Goal: Book appointment/travel/reservation

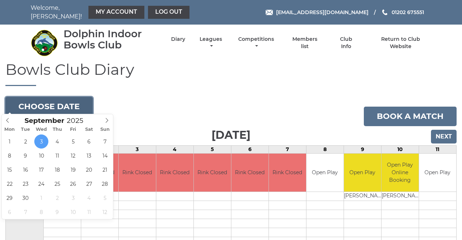
type input "[DATE]"
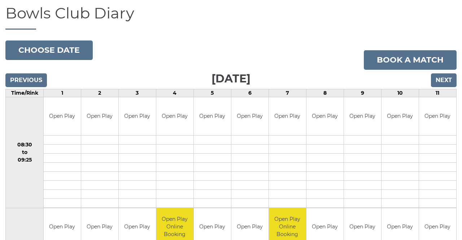
scroll to position [54, 0]
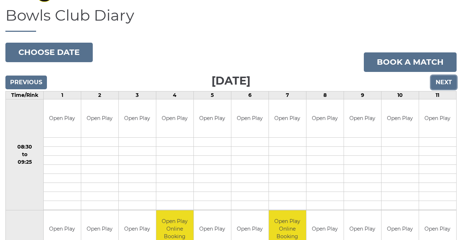
click at [448, 78] on input "Next" at bounding box center [444, 82] width 26 height 14
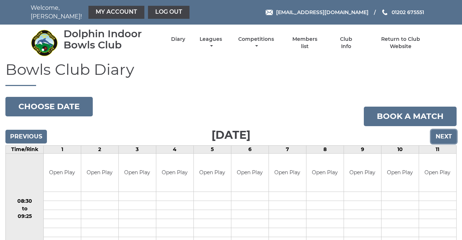
click at [447, 130] on input "Next" at bounding box center [444, 137] width 26 height 14
click at [34, 130] on input "Previous" at bounding box center [26, 137] width 42 height 14
click at [31, 134] on input "Previous" at bounding box center [26, 137] width 42 height 14
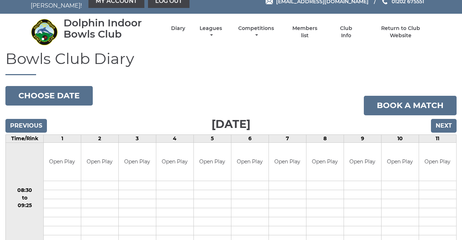
scroll to position [9, 0]
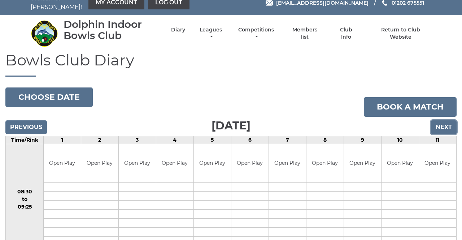
click at [447, 121] on input "Next" at bounding box center [444, 127] width 26 height 14
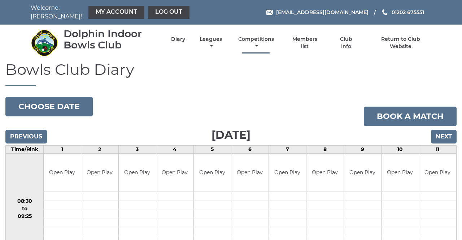
click at [258, 41] on link "Competitions" at bounding box center [256, 43] width 39 height 14
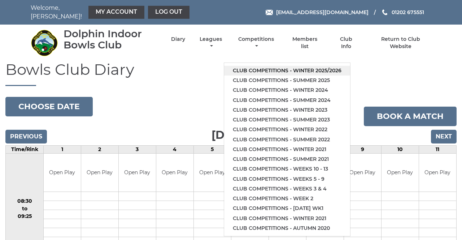
click at [334, 67] on link "Club competitions - Winter 2025/2026" at bounding box center [287, 71] width 126 height 10
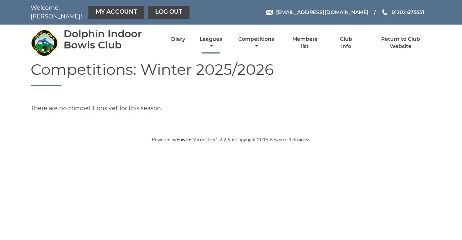
click at [213, 41] on link "Leagues" at bounding box center [211, 43] width 26 height 14
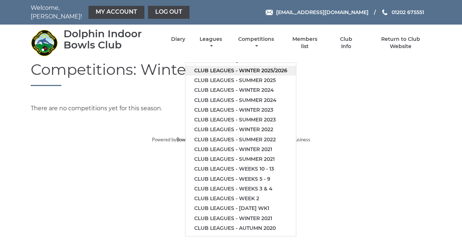
click at [284, 69] on link "Club leagues - Winter 2025/2026" at bounding box center [241, 71] width 111 height 10
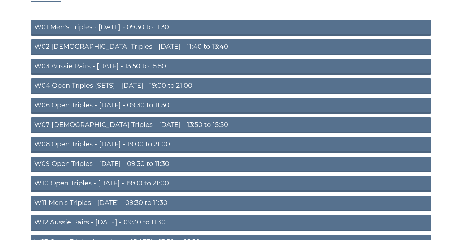
scroll to position [90, 0]
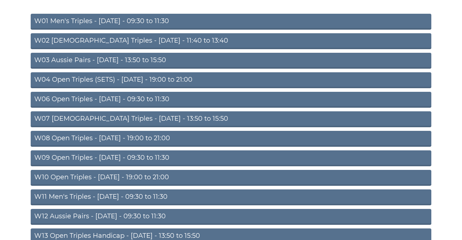
click at [262, 152] on link "W09 Open Triples - Wednesday - 09:30 to 11:30" at bounding box center [231, 158] width 401 height 16
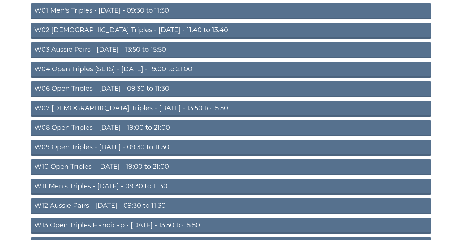
scroll to position [113, 0]
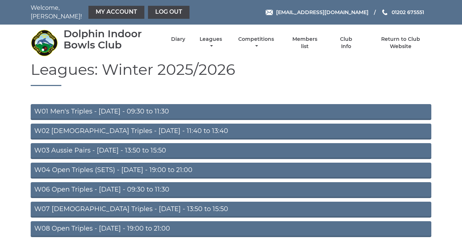
scroll to position [113, 0]
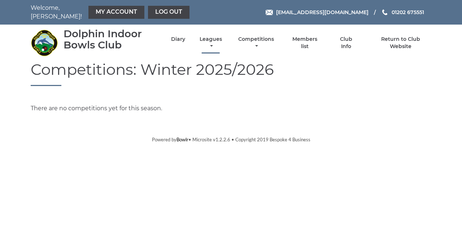
click at [206, 39] on link "Leagues" at bounding box center [211, 43] width 26 height 14
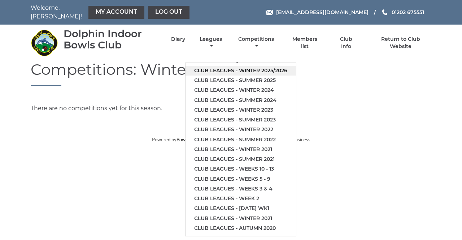
click at [281, 68] on link "Club leagues - Winter 2025/2026" at bounding box center [241, 71] width 111 height 10
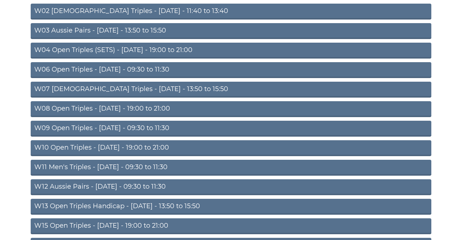
scroll to position [120, 0]
click at [257, 143] on link "W10 Open Triples - Wednesday - 19:00 to 21:00" at bounding box center [231, 148] width 401 height 16
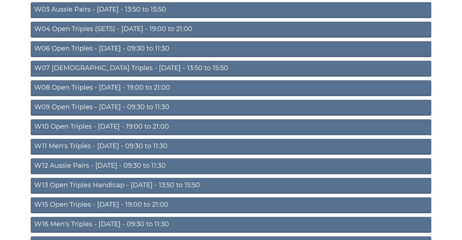
scroll to position [143, 0]
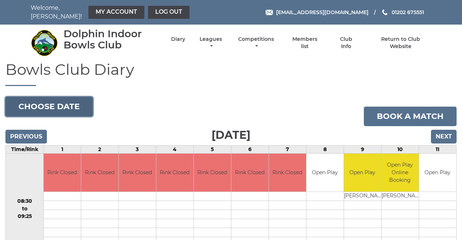
click at [64, 105] on button "Choose date" at bounding box center [48, 107] width 87 height 20
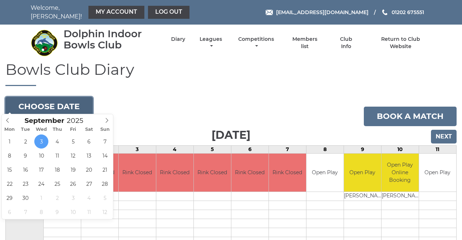
type input "2025-09-17"
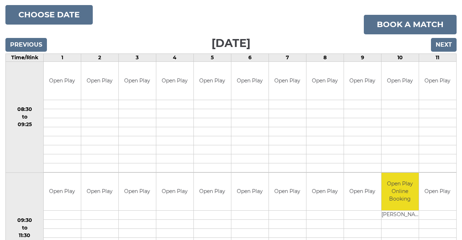
scroll to position [83, 0]
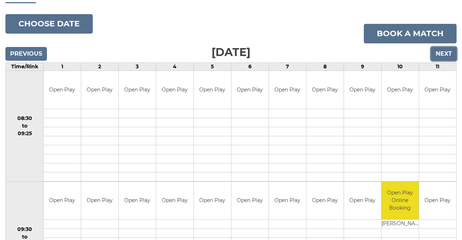
click at [448, 50] on input "Next" at bounding box center [444, 54] width 26 height 14
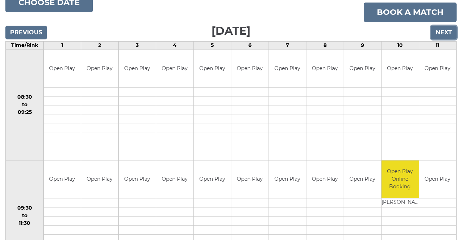
scroll to position [106, 0]
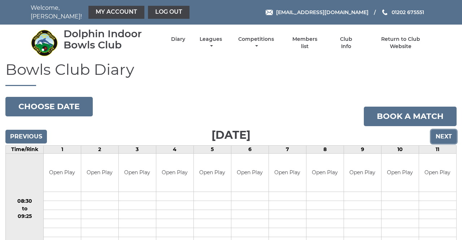
click at [446, 133] on input "Next" at bounding box center [444, 137] width 26 height 14
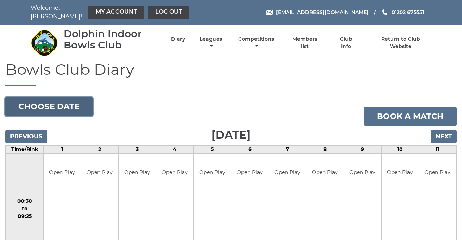
click at [81, 104] on button "Choose date" at bounding box center [48, 107] width 87 height 20
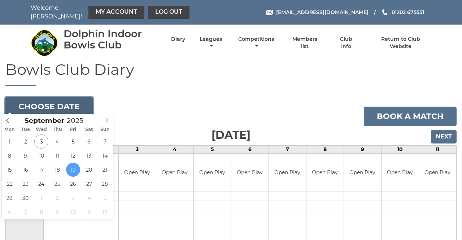
type input "2025-09-24"
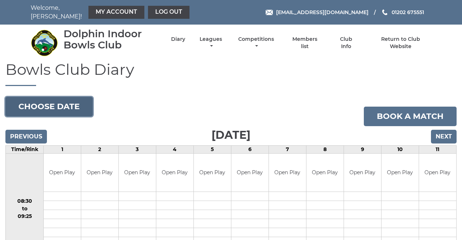
click at [75, 103] on button "Choose date" at bounding box center [48, 107] width 87 height 20
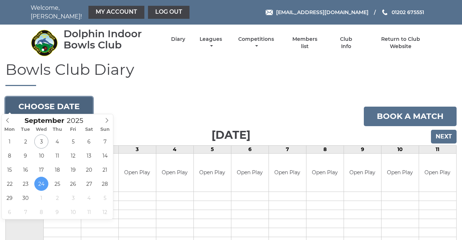
type input "[DATE]"
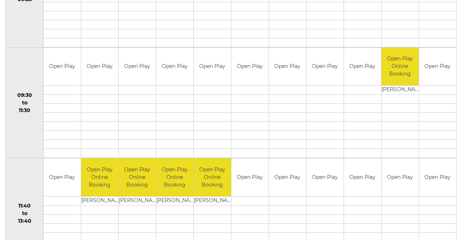
scroll to position [212, 0]
